Goal: Go to known website: Go to known website

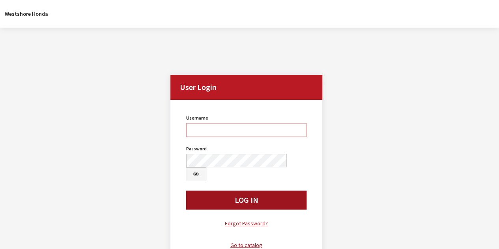
type input "kdaugherty"
click at [250, 190] on button "Log In" at bounding box center [246, 199] width 120 height 19
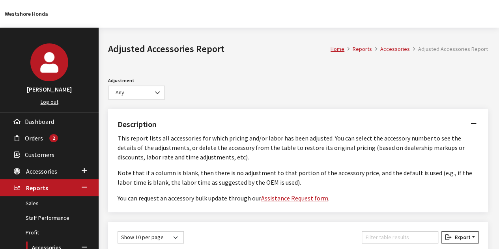
click at [48, 102] on link "Log out" at bounding box center [50, 101] width 18 height 7
